Goal: Information Seeking & Learning: Learn about a topic

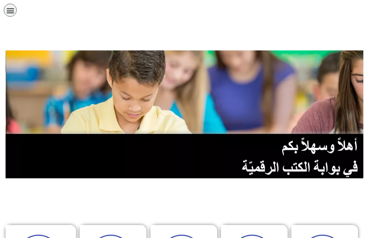
click at [13, 13] on icon "כפתור פתיחת תפריט" at bounding box center [10, 10] width 8 height 8
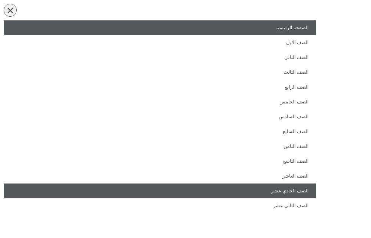
click at [270, 195] on link "الصف الحادي عشر" at bounding box center [160, 190] width 312 height 15
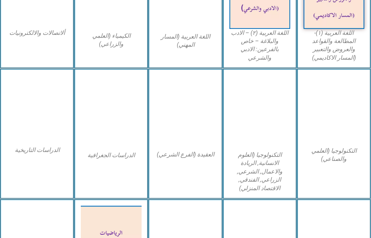
scroll to position [519, 0]
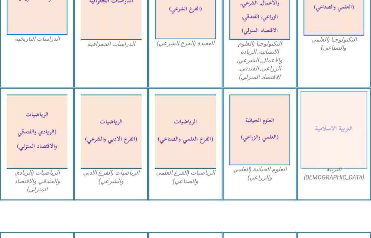
click at [345, 127] on img at bounding box center [333, 130] width 67 height 78
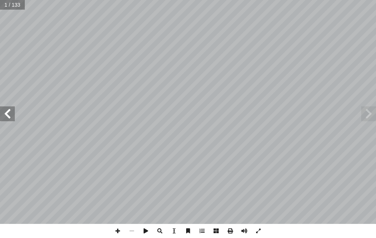
click at [10, 118] on span at bounding box center [7, 113] width 15 height 15
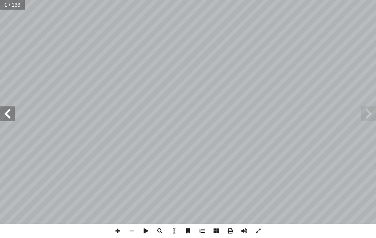
click at [10, 118] on span at bounding box center [7, 113] width 15 height 15
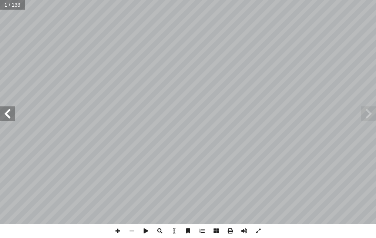
click at [10, 118] on span at bounding box center [7, 113] width 15 height 15
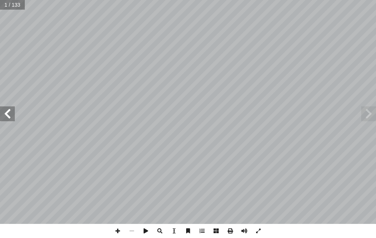
click at [10, 118] on span at bounding box center [7, 113] width 15 height 15
click at [9, 117] on span at bounding box center [7, 113] width 15 height 15
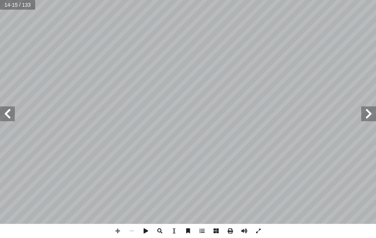
click at [9, 117] on span at bounding box center [7, 113] width 15 height 15
click at [12, 116] on span at bounding box center [7, 113] width 15 height 15
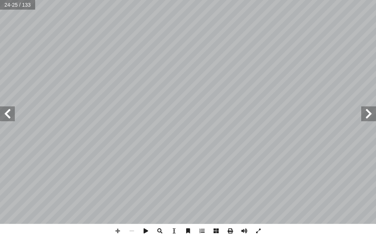
click at [12, 116] on span at bounding box center [7, 113] width 15 height 15
click at [11, 116] on span at bounding box center [7, 113] width 15 height 15
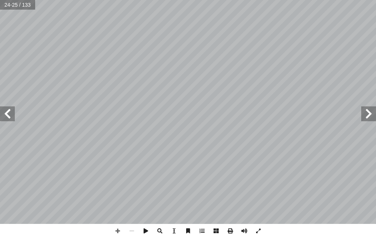
click at [11, 116] on span at bounding box center [7, 113] width 15 height 15
click at [5, 112] on span at bounding box center [7, 113] width 15 height 15
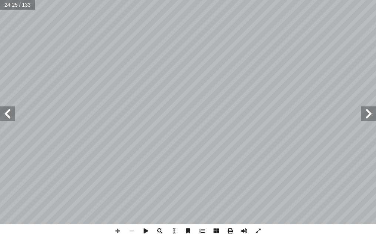
click at [5, 112] on span at bounding box center [7, 113] width 15 height 15
click at [5, 111] on span at bounding box center [7, 113] width 15 height 15
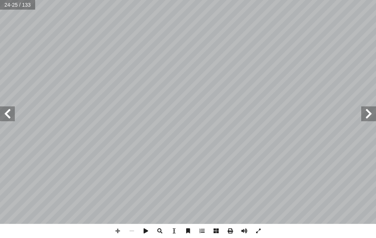
click at [5, 111] on span at bounding box center [7, 113] width 15 height 15
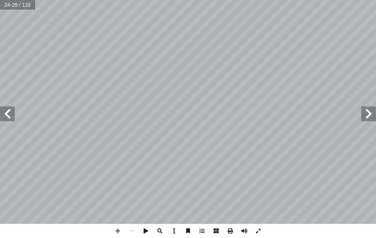
click at [5, 111] on span at bounding box center [7, 113] width 15 height 15
click at [120, 230] on span at bounding box center [118, 231] width 14 height 14
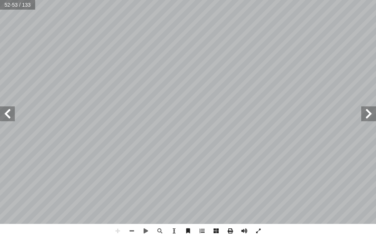
click at [0, 50] on html "الصفحة الرئيسية الصف الأول الصف الثاني الصف الثالث الصف الرابع الصف الخامس الصف…" at bounding box center [188, 25] width 376 height 50
click at [7, 112] on span at bounding box center [7, 113] width 15 height 15
click at [133, 233] on span at bounding box center [132, 231] width 14 height 14
click at [3, 111] on span at bounding box center [7, 113] width 15 height 15
click at [370, 121] on div "٥ 1 لى: � ة على وجود الله تع ّ ة العقلي ّ دل أ ال� 1 . فالمخلوقات . لطور) � ( […" at bounding box center [188, 112] width 376 height 224
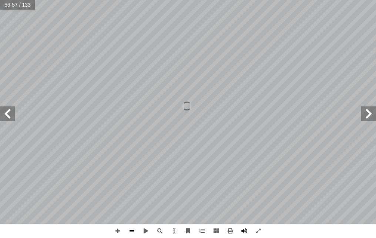
click at [129, 232] on span at bounding box center [132, 231] width 14 height 14
click at [369, 116] on span at bounding box center [369, 113] width 15 height 15
click at [5, 116] on span at bounding box center [7, 113] width 15 height 15
click at [369, 112] on span at bounding box center [369, 113] width 15 height 15
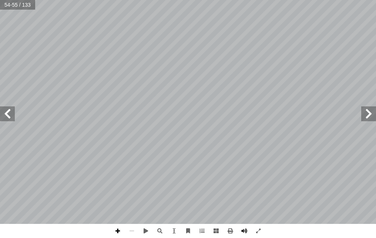
click at [115, 231] on span at bounding box center [118, 231] width 14 height 14
